Goal: Task Accomplishment & Management: Use online tool/utility

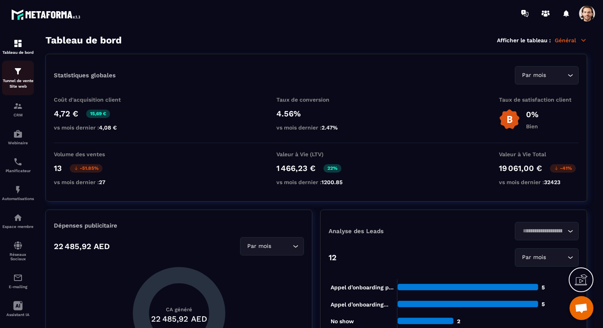
click at [14, 81] on p "Tunnel de vente Site web" at bounding box center [18, 83] width 32 height 11
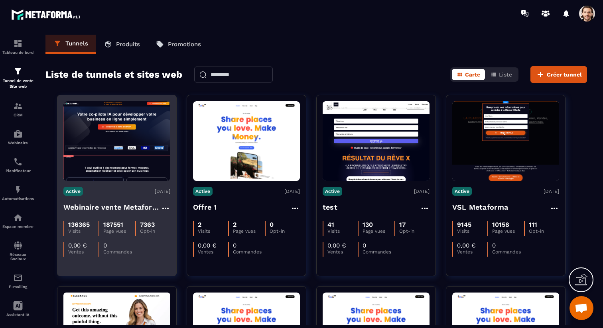
click at [140, 208] on h4 "Webinaire vente Metaforma" at bounding box center [111, 207] width 97 height 11
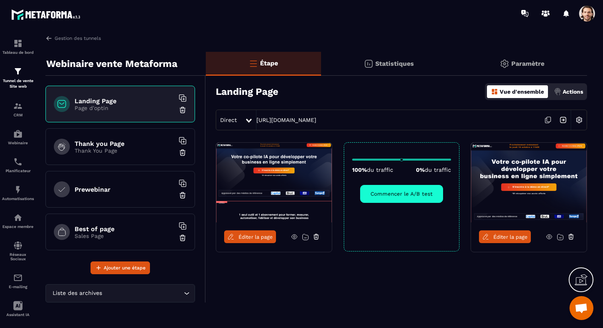
click at [304, 236] on icon at bounding box center [305, 237] width 7 height 7
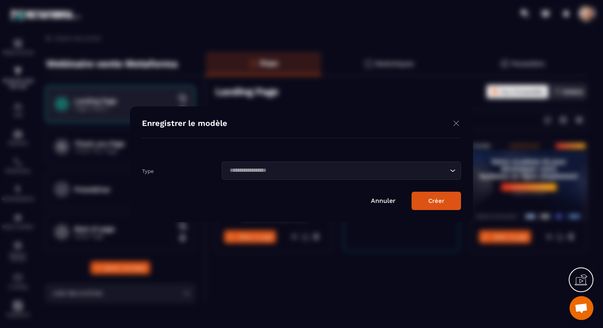
click at [279, 166] on input "Search for option" at bounding box center [337, 170] width 221 height 9
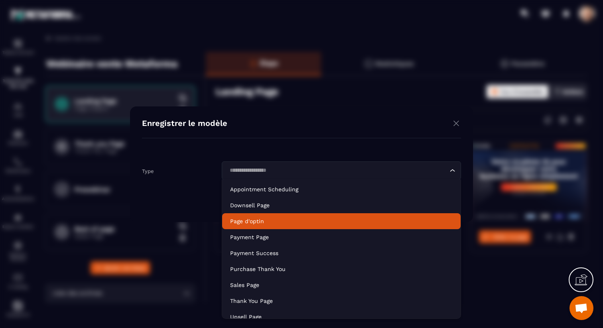
click at [276, 216] on li "Page d'optin" at bounding box center [341, 221] width 238 height 16
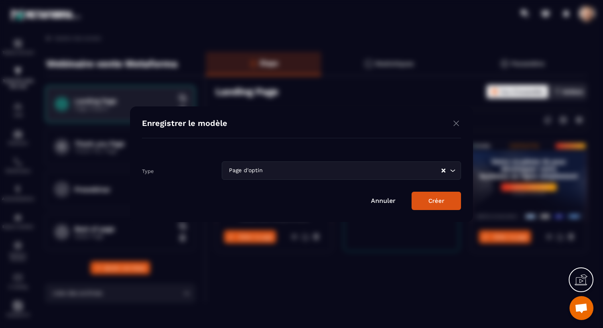
click at [438, 200] on div "Créer" at bounding box center [436, 200] width 16 height 7
